Goal: Task Accomplishment & Management: Manage account settings

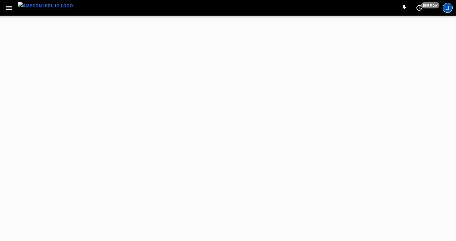
click at [449, 8] on div "J" at bounding box center [447, 8] width 10 height 10
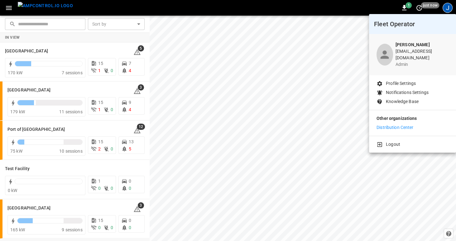
click at [315, 164] on div at bounding box center [228, 120] width 456 height 241
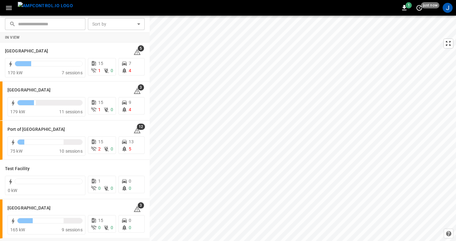
click at [8, 9] on icon "button" at bounding box center [9, 8] width 8 height 8
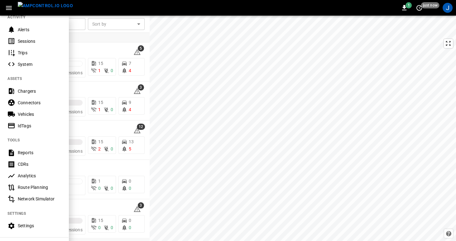
scroll to position [126, 0]
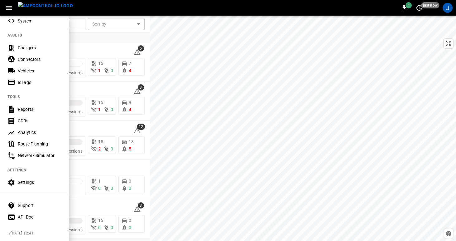
click at [15, 183] on div "Settings" at bounding box center [34, 182] width 69 height 12
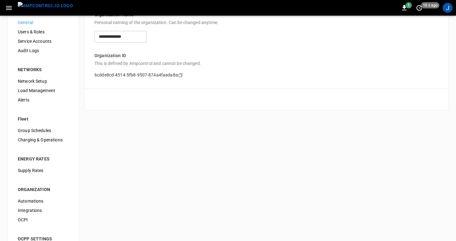
scroll to position [57, 0]
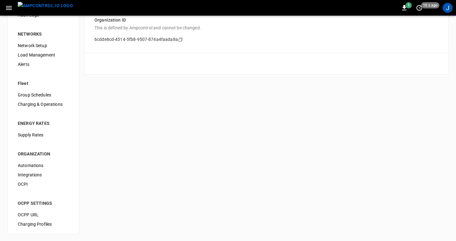
click at [27, 214] on span "OCPP URL" at bounding box center [43, 214] width 51 height 7
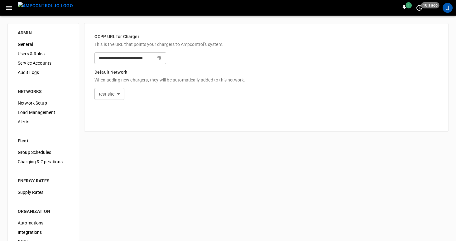
type input "**********"
click at [142, 58] on input "**********" at bounding box center [118, 58] width 48 height 12
click at [452, 8] on div "J" at bounding box center [447, 8] width 10 height 10
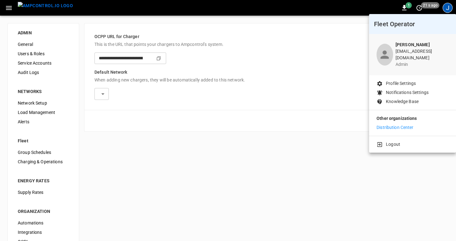
type input "**********"
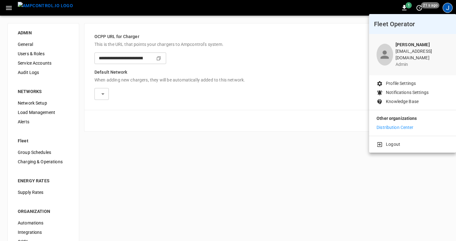
click at [303, 88] on div at bounding box center [228, 120] width 456 height 241
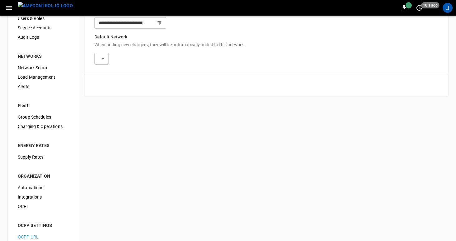
scroll to position [57, 0]
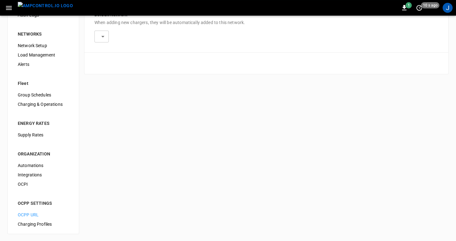
click at [8, 9] on icon "button" at bounding box center [9, 8] width 6 height 4
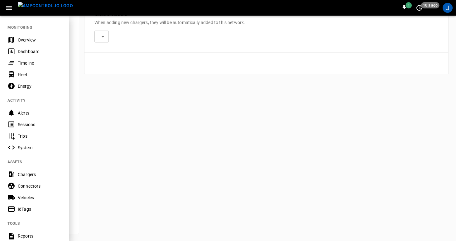
scroll to position [126, 0]
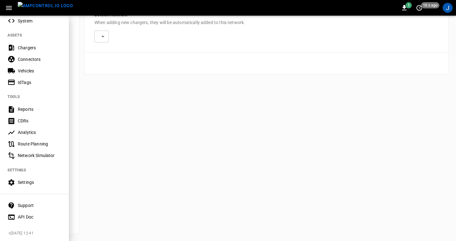
click at [25, 202] on div "Support" at bounding box center [39, 205] width 43 height 6
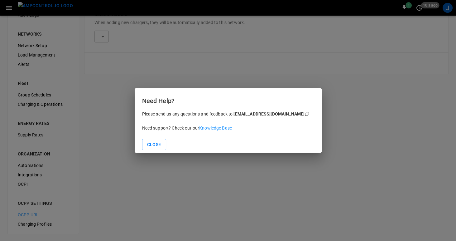
click at [230, 128] on span "Knowledge Base" at bounding box center [215, 127] width 33 height 5
click at [154, 145] on button "Close" at bounding box center [154, 145] width 24 height 12
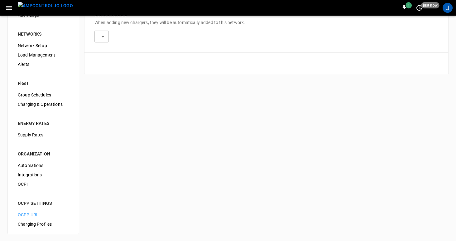
click at [29, 164] on span "Automations" at bounding box center [43, 165] width 51 height 7
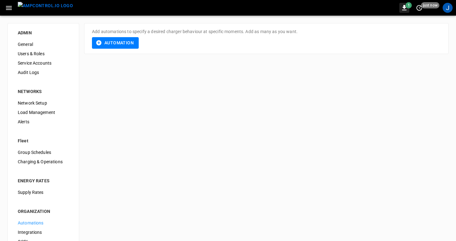
click at [404, 7] on icon "button" at bounding box center [404, 7] width 4 height 5
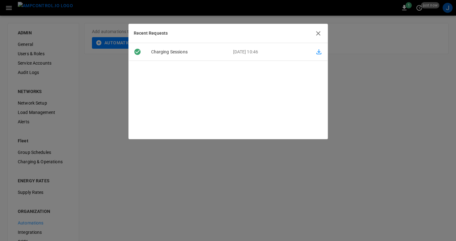
click at [316, 32] on icon "button" at bounding box center [317, 33] width 7 height 7
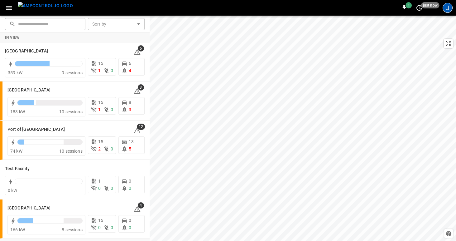
click at [447, 12] on div "J" at bounding box center [447, 8] width 10 height 10
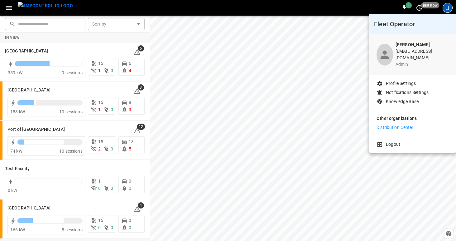
click at [409, 124] on p "Distribution Center" at bounding box center [394, 127] width 37 height 7
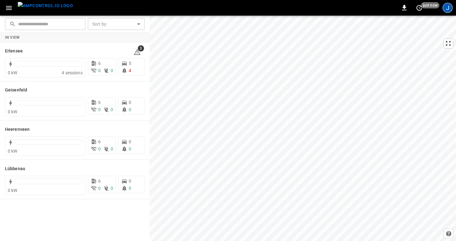
click at [450, 8] on div "J" at bounding box center [447, 8] width 10 height 10
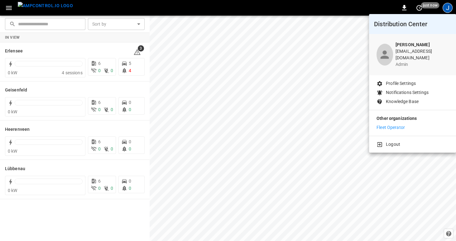
click at [10, 8] on div at bounding box center [228, 120] width 456 height 241
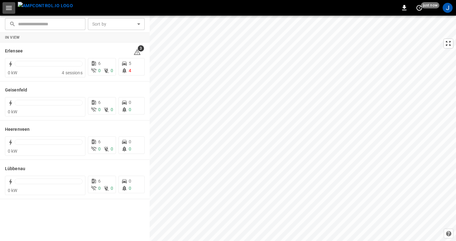
click at [8, 7] on icon "button" at bounding box center [9, 8] width 8 height 8
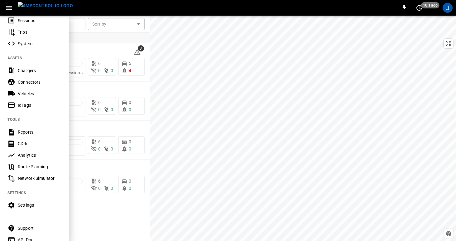
scroll to position [126, 0]
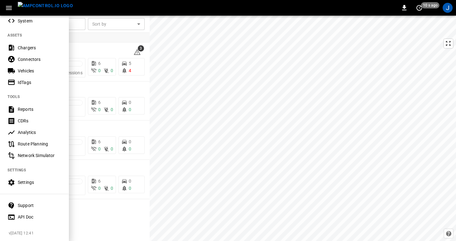
click at [21, 180] on div "Settings" at bounding box center [39, 182] width 43 height 6
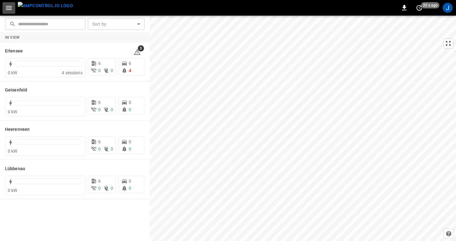
click at [9, 9] on icon "button" at bounding box center [9, 8] width 6 height 4
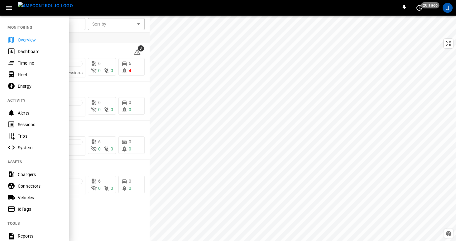
click at [26, 175] on div "Chargers" at bounding box center [39, 174] width 43 height 6
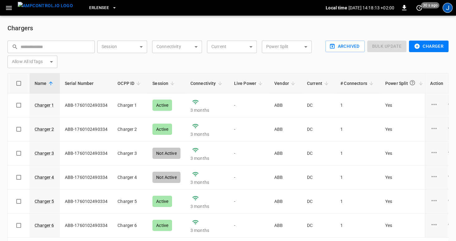
click at [447, 6] on div "J" at bounding box center [447, 8] width 10 height 10
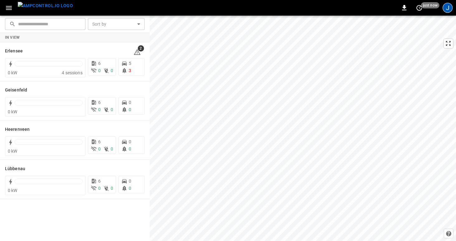
click at [448, 7] on div "J" at bounding box center [447, 8] width 10 height 10
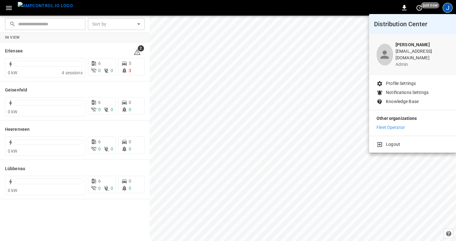
click at [405, 6] on div at bounding box center [228, 120] width 456 height 241
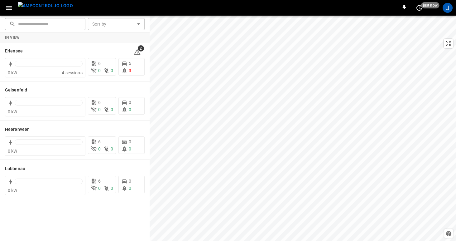
click at [404, 8] on icon "button" at bounding box center [404, 7] width 4 height 5
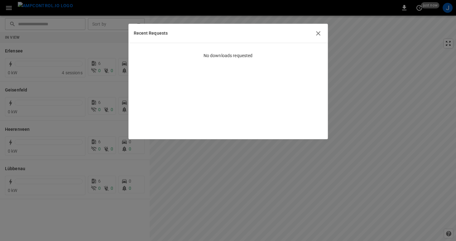
click at [317, 33] on icon "button" at bounding box center [317, 33] width 7 height 7
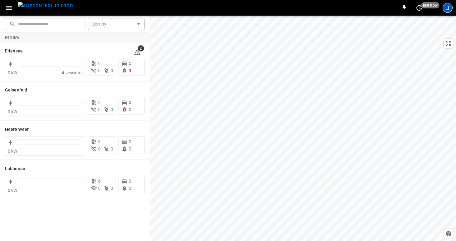
click at [445, 7] on div "J" at bounding box center [447, 8] width 10 height 10
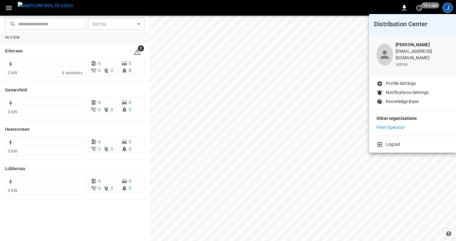
click at [402, 124] on p "Fleet Operator" at bounding box center [390, 127] width 28 height 7
